Goal: Transaction & Acquisition: Book appointment/travel/reservation

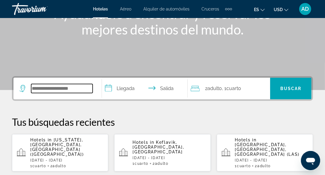
click at [63, 87] on input "Search widget" at bounding box center [61, 88] width 61 height 9
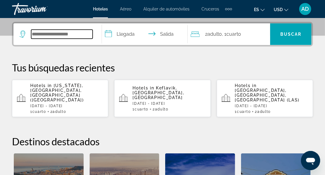
scroll to position [146, 0]
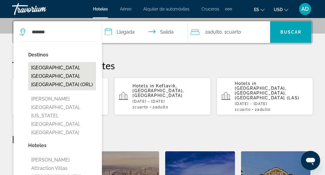
click at [70, 75] on button "[GEOGRAPHIC_DATA], [GEOGRAPHIC_DATA], [GEOGRAPHIC_DATA] (ORL)" at bounding box center [62, 76] width 68 height 28
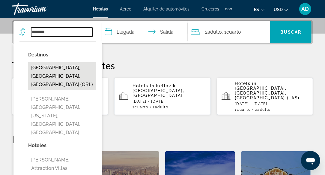
type input "**********"
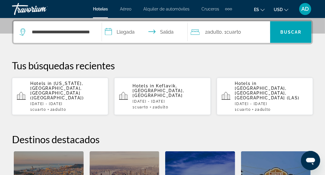
click at [127, 31] on input "**********" at bounding box center [146, 32] width 88 height 23
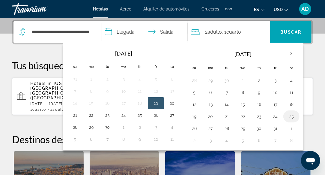
click at [290, 118] on button "25" at bounding box center [292, 116] width 10 height 8
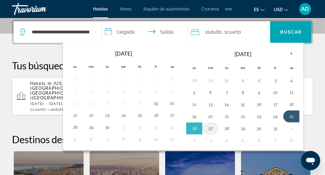
click at [211, 129] on button "27" at bounding box center [211, 128] width 10 height 8
type input "**********"
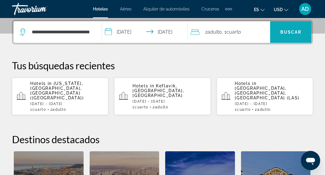
click at [285, 37] on span "Search widget" at bounding box center [290, 32] width 41 height 14
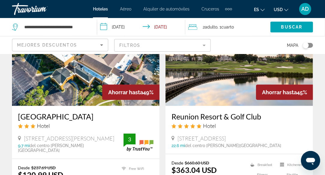
scroll to position [270, 0]
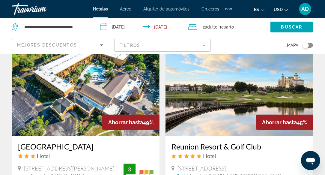
click at [211, 112] on img "Main content" at bounding box center [240, 88] width 148 height 96
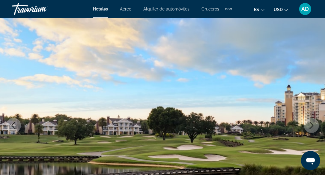
scroll to position [60, 0]
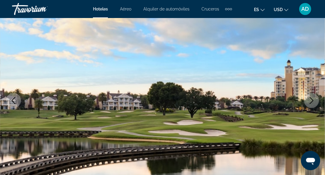
click at [315, 102] on icon "Next image" at bounding box center [311, 100] width 7 height 7
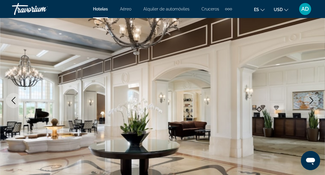
click at [315, 102] on icon "Next image" at bounding box center [311, 100] width 7 height 7
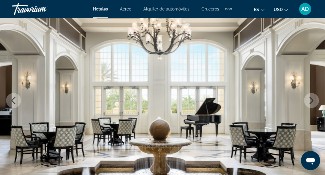
click at [315, 102] on icon "Next image" at bounding box center [311, 100] width 7 height 7
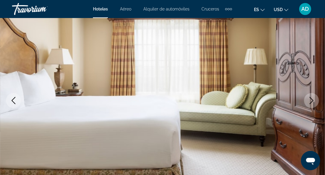
click at [315, 102] on icon "Next image" at bounding box center [311, 100] width 7 height 7
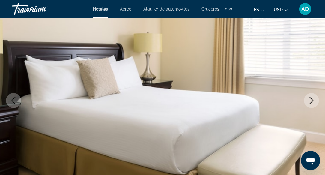
click at [315, 102] on icon "Next image" at bounding box center [311, 100] width 7 height 7
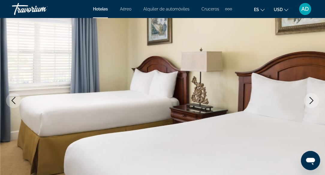
click at [315, 102] on icon "Next image" at bounding box center [311, 100] width 7 height 7
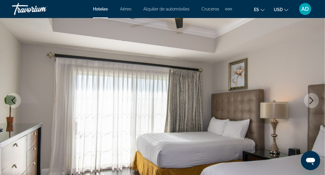
click at [315, 102] on icon "Next image" at bounding box center [311, 100] width 7 height 7
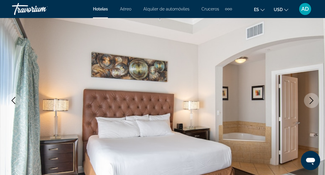
click at [315, 102] on icon "Next image" at bounding box center [311, 100] width 7 height 7
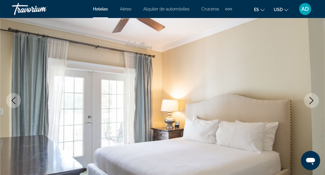
click at [315, 102] on icon "Next image" at bounding box center [311, 100] width 7 height 7
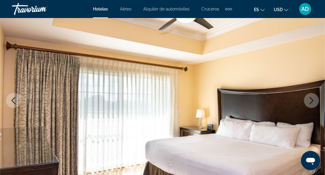
click at [315, 102] on icon "Next image" at bounding box center [311, 100] width 7 height 7
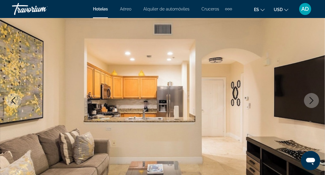
click at [315, 102] on icon "Next image" at bounding box center [311, 100] width 7 height 7
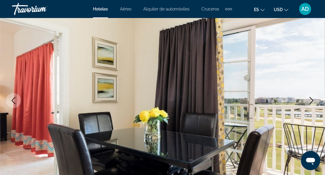
click at [315, 102] on icon "Next image" at bounding box center [311, 100] width 7 height 7
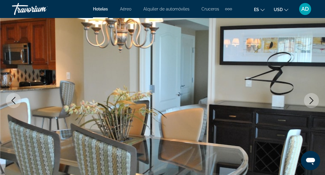
click at [315, 102] on icon "Next image" at bounding box center [311, 100] width 7 height 7
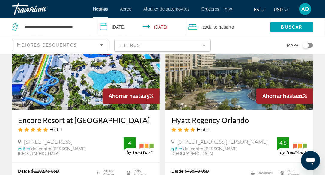
scroll to position [510, 0]
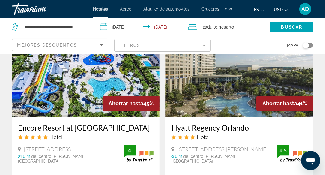
click at [204, 103] on img "Main content" at bounding box center [240, 69] width 148 height 96
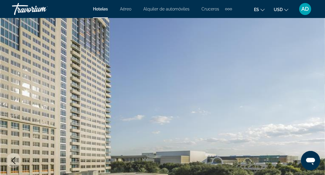
click at [294, 88] on img "Main content" at bounding box center [162, 160] width 325 height 285
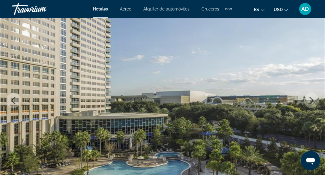
click at [312, 100] on icon "Next image" at bounding box center [311, 100] width 7 height 7
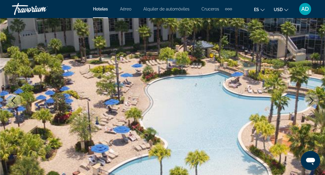
click at [312, 100] on icon "Next image" at bounding box center [311, 100] width 7 height 7
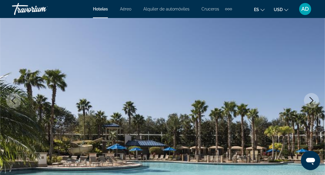
click at [316, 101] on button "Next image" at bounding box center [311, 100] width 15 height 15
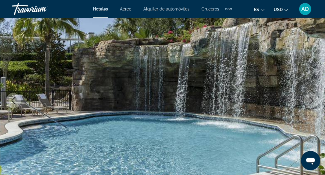
click at [312, 103] on icon "Next image" at bounding box center [311, 100] width 7 height 7
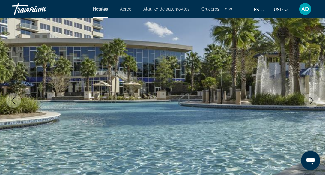
click at [308, 98] on icon "Next image" at bounding box center [311, 100] width 7 height 7
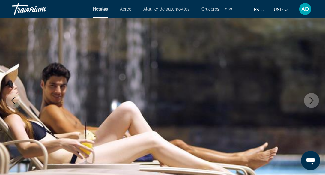
click at [308, 102] on button "Next image" at bounding box center [311, 100] width 15 height 15
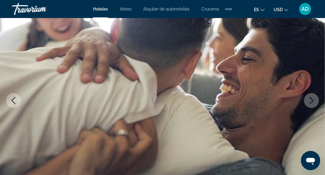
click at [308, 103] on button "Next image" at bounding box center [311, 100] width 15 height 15
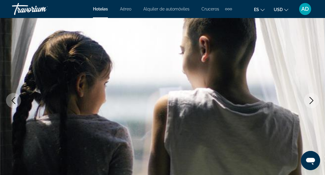
click at [308, 103] on button "Next image" at bounding box center [311, 100] width 15 height 15
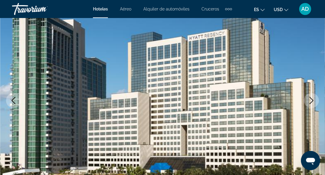
click at [308, 103] on button "Next image" at bounding box center [311, 100] width 15 height 15
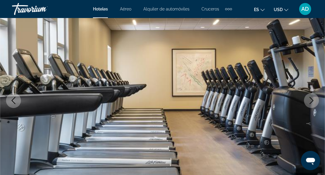
click at [308, 103] on button "Next image" at bounding box center [311, 100] width 15 height 15
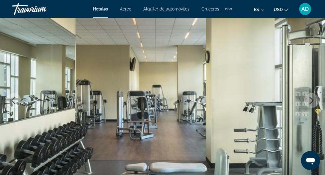
click at [308, 103] on button "Next image" at bounding box center [311, 100] width 15 height 15
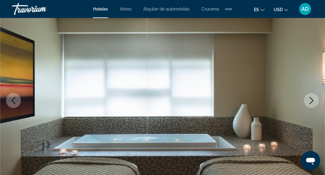
click at [308, 103] on button "Next image" at bounding box center [311, 100] width 15 height 15
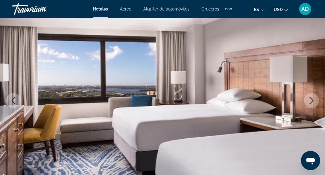
click at [308, 103] on button "Next image" at bounding box center [311, 100] width 15 height 15
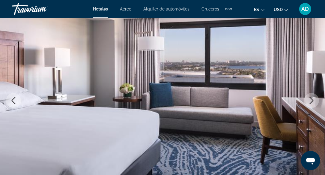
click at [308, 103] on button "Next image" at bounding box center [311, 100] width 15 height 15
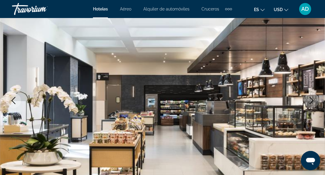
click at [308, 103] on button "Next image" at bounding box center [311, 100] width 15 height 15
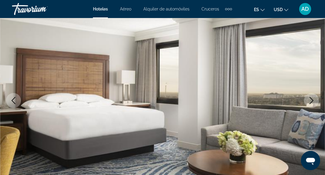
click at [308, 103] on button "Next image" at bounding box center [311, 100] width 15 height 15
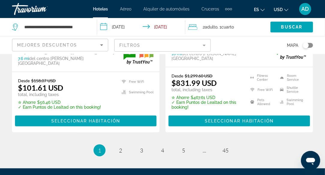
scroll to position [1350, 0]
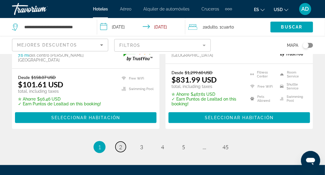
click at [117, 142] on link "page 2" at bounding box center [120, 147] width 10 height 10
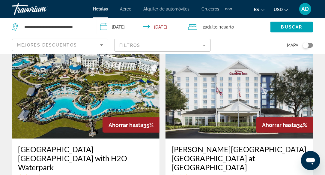
scroll to position [270, 0]
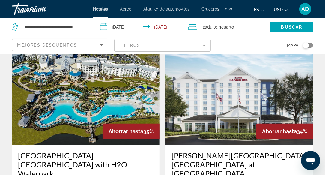
click at [89, 99] on img "Main content" at bounding box center [86, 97] width 148 height 96
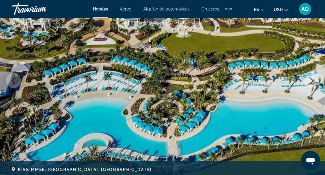
scroll to position [120, 0]
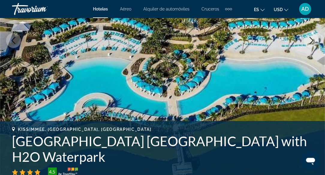
click at [313, 42] on icon "Next image" at bounding box center [311, 40] width 7 height 7
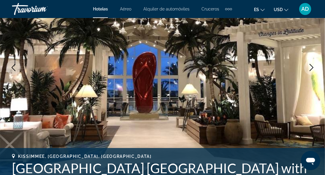
scroll to position [90, 0]
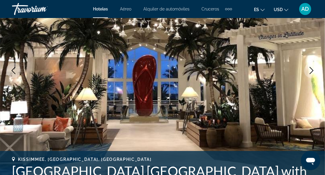
click at [310, 72] on icon "Next image" at bounding box center [311, 70] width 7 height 7
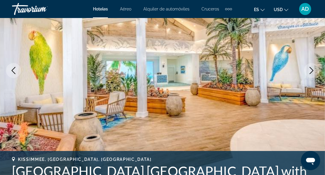
click at [311, 69] on icon "Next image" at bounding box center [311, 70] width 7 height 7
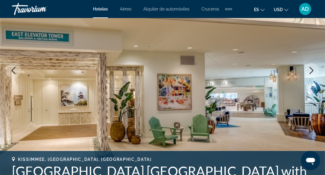
click at [311, 71] on icon "Next image" at bounding box center [311, 70] width 7 height 7
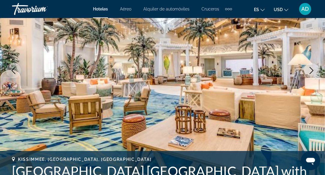
click at [312, 73] on icon "Next image" at bounding box center [311, 70] width 7 height 7
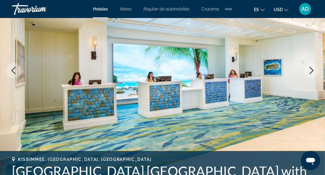
click at [312, 73] on icon "Next image" at bounding box center [311, 70] width 7 height 7
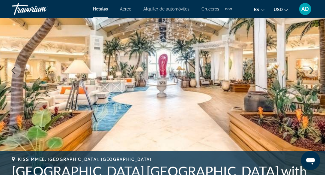
click at [312, 73] on icon "Next image" at bounding box center [311, 70] width 7 height 7
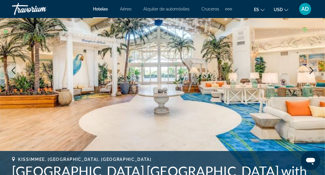
click at [312, 73] on icon "Next image" at bounding box center [311, 70] width 7 height 7
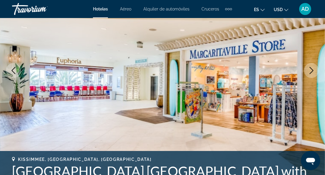
click at [312, 73] on icon "Next image" at bounding box center [311, 70] width 7 height 7
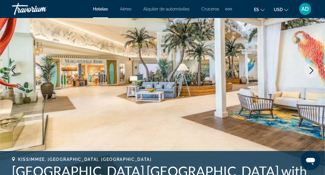
click at [312, 73] on icon "Next image" at bounding box center [311, 70] width 7 height 7
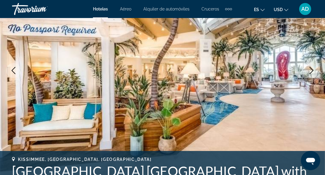
click at [312, 73] on icon "Next image" at bounding box center [311, 70] width 7 height 7
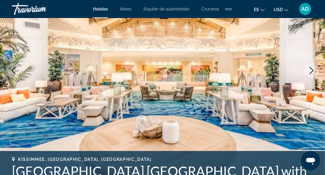
click at [312, 73] on icon "Next image" at bounding box center [311, 70] width 7 height 7
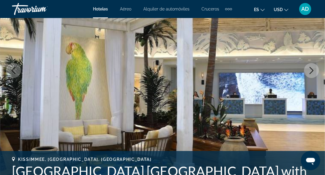
click at [312, 73] on icon "Next image" at bounding box center [311, 70] width 7 height 7
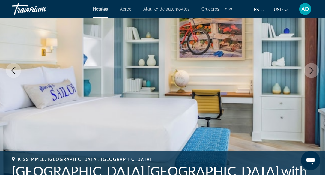
click at [312, 73] on icon "Next image" at bounding box center [311, 70] width 7 height 7
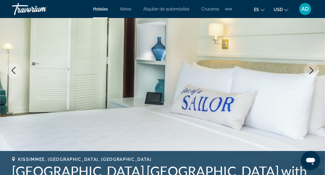
click at [312, 73] on icon "Next image" at bounding box center [311, 70] width 7 height 7
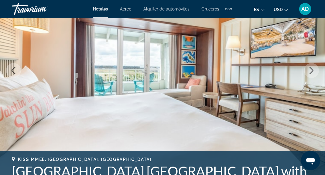
click at [312, 73] on icon "Next image" at bounding box center [311, 70] width 7 height 7
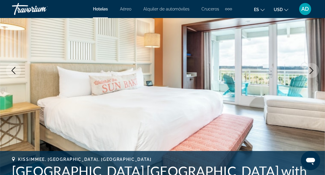
click at [312, 73] on icon "Next image" at bounding box center [311, 70] width 7 height 7
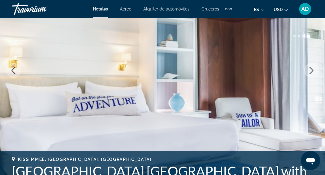
click at [312, 73] on icon "Next image" at bounding box center [311, 70] width 7 height 7
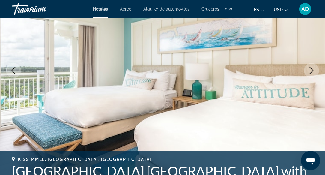
click at [312, 73] on icon "Next image" at bounding box center [311, 70] width 7 height 7
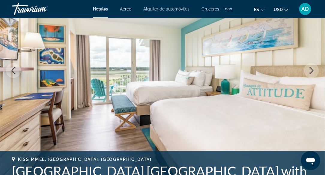
click at [312, 73] on icon "Next image" at bounding box center [311, 70] width 7 height 7
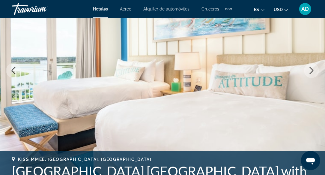
click at [312, 73] on icon "Next image" at bounding box center [311, 70] width 7 height 7
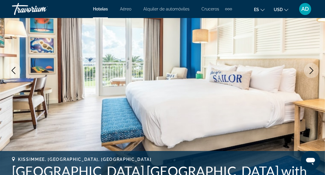
click at [312, 73] on icon "Next image" at bounding box center [311, 70] width 7 height 7
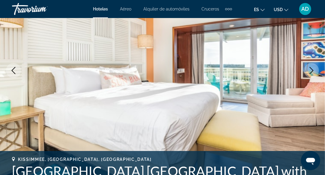
click at [312, 73] on icon "Next image" at bounding box center [311, 70] width 7 height 7
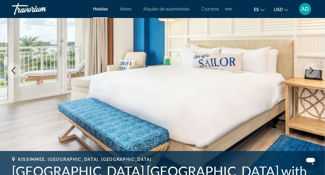
click at [312, 73] on icon "Next image" at bounding box center [311, 70] width 7 height 7
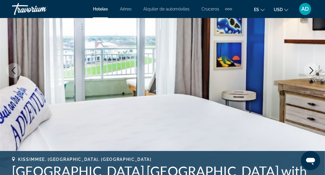
click at [312, 73] on icon "Next image" at bounding box center [311, 70] width 7 height 7
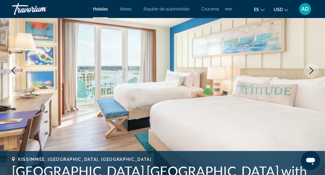
click at [312, 73] on icon "Next image" at bounding box center [311, 70] width 7 height 7
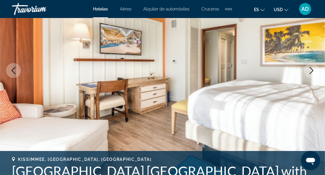
click at [312, 73] on icon "Next image" at bounding box center [311, 70] width 7 height 7
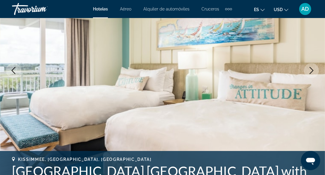
click at [312, 73] on icon "Next image" at bounding box center [311, 70] width 7 height 7
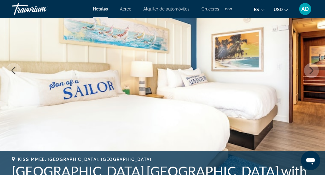
click at [312, 73] on icon "Next image" at bounding box center [311, 70] width 7 height 7
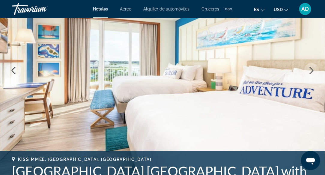
click at [310, 73] on icon "Next image" at bounding box center [312, 70] width 4 height 7
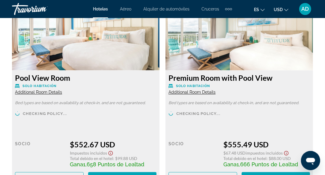
scroll to position [1710, 0]
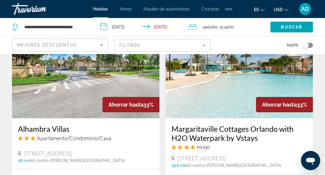
scroll to position [990, 0]
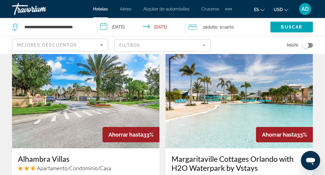
click at [225, 114] on img "Main content" at bounding box center [240, 100] width 148 height 96
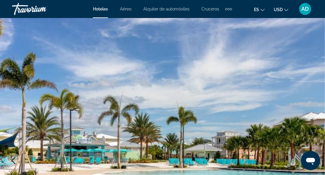
click at [302, 131] on img "Main content" at bounding box center [162, 160] width 325 height 285
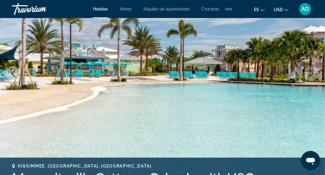
scroll to position [90, 0]
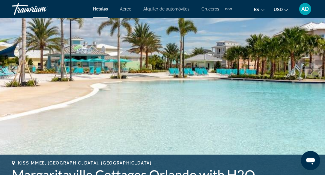
click at [313, 67] on icon "Next image" at bounding box center [311, 70] width 7 height 7
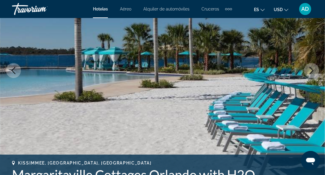
click at [312, 70] on icon "Next image" at bounding box center [311, 70] width 7 height 7
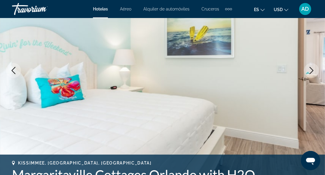
drag, startPoint x: 262, startPoint y: 95, endPoint x: 322, endPoint y: 90, distance: 60.2
click at [262, 95] on img "Main content" at bounding box center [162, 70] width 325 height 285
click at [311, 72] on icon "Next image" at bounding box center [311, 70] width 7 height 7
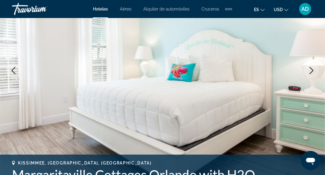
scroll to position [85, 0]
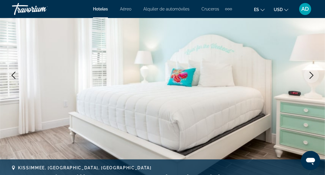
click at [312, 78] on icon "Next image" at bounding box center [311, 75] width 7 height 7
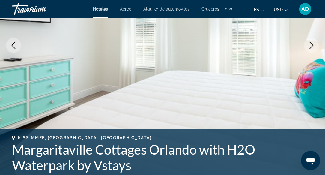
scroll to position [0, 0]
